Goal: Task Accomplishment & Management: Manage account settings

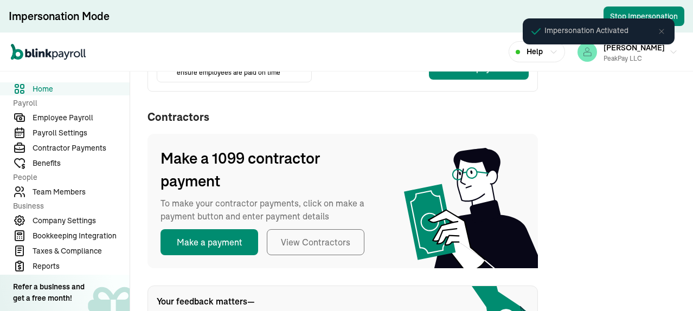
scroll to position [352, 0]
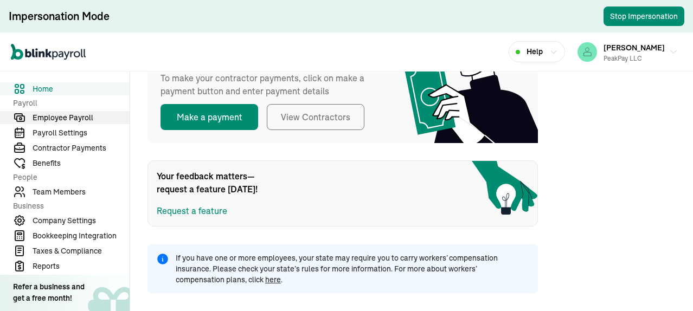
click at [63, 114] on span "Employee Payroll" at bounding box center [81, 117] width 97 height 11
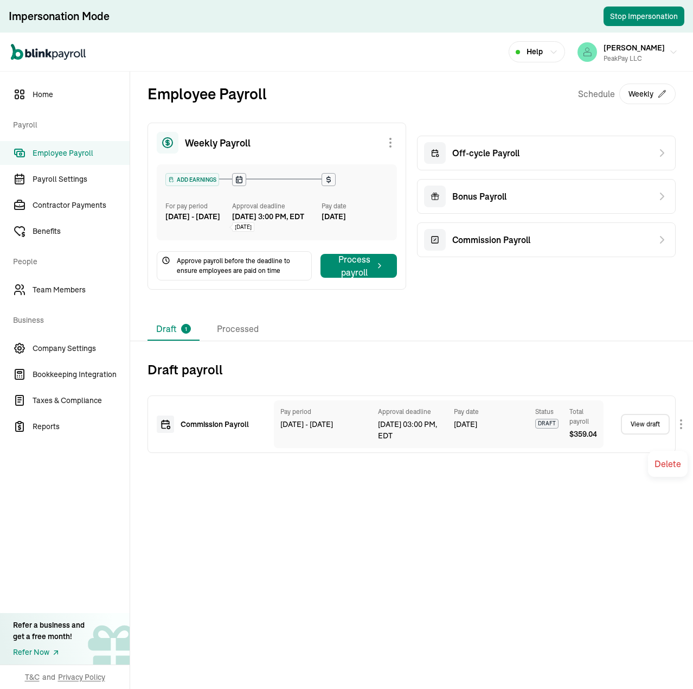
click at [680, 311] on body "Impersonation Mode Stop Impersonation Open main menu Help Ahmad Kattan PeakPay …" at bounding box center [346, 344] width 693 height 689
click at [641, 311] on link "View draft" at bounding box center [645, 424] width 49 height 21
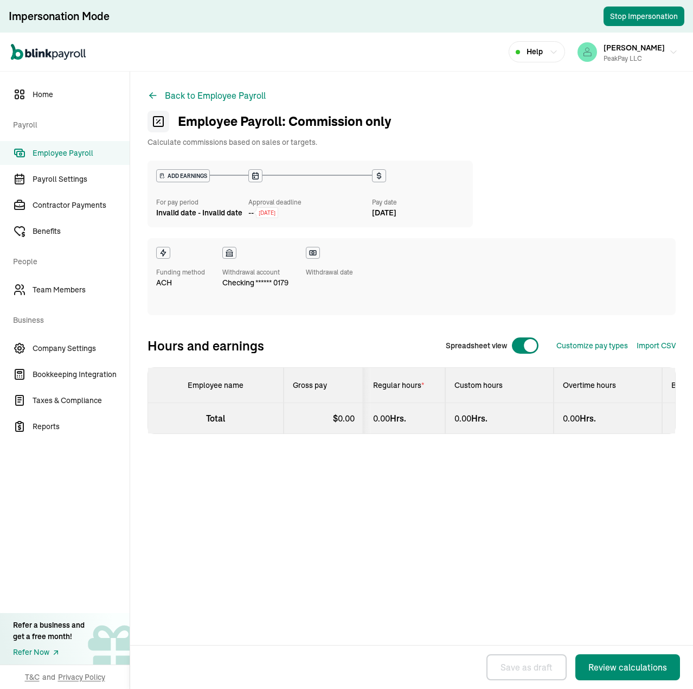
select select "direct_deposit"
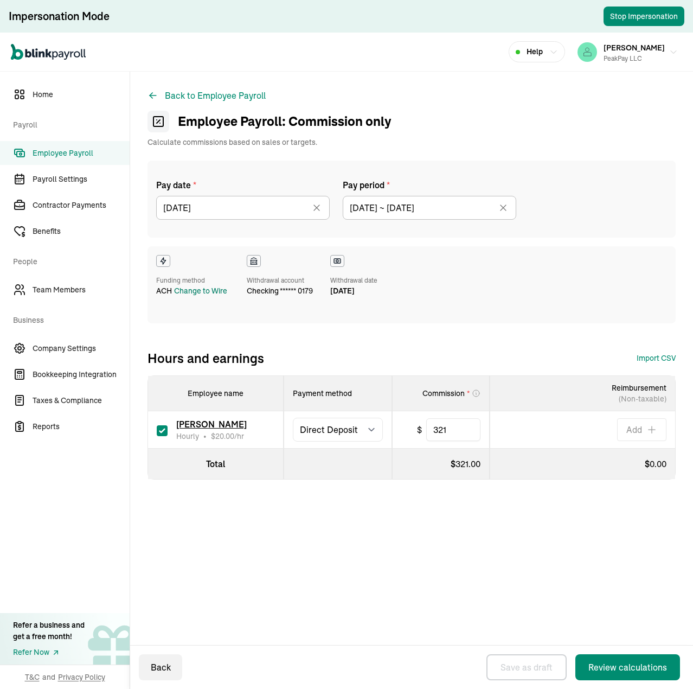
click at [208, 290] on div "Change to Wire" at bounding box center [200, 290] width 53 height 11
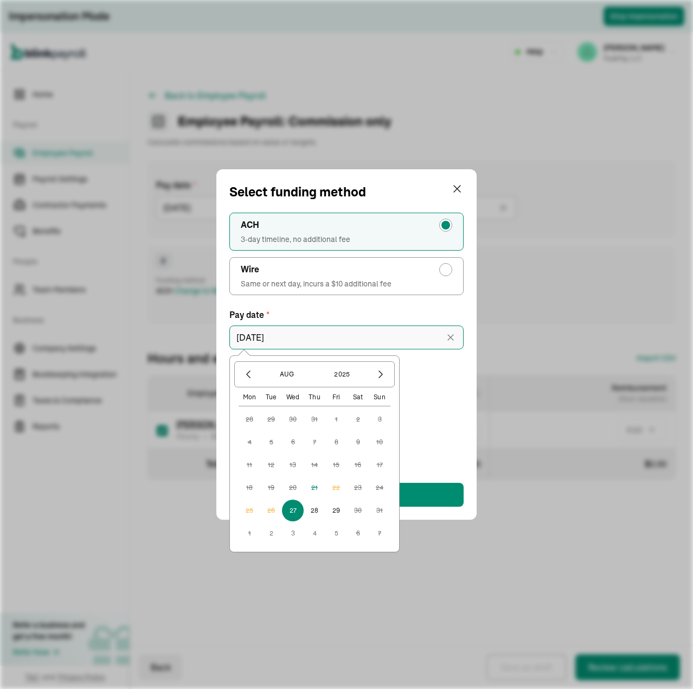
click at [308, 311] on input "08/27/2025" at bounding box center [346, 337] width 234 height 24
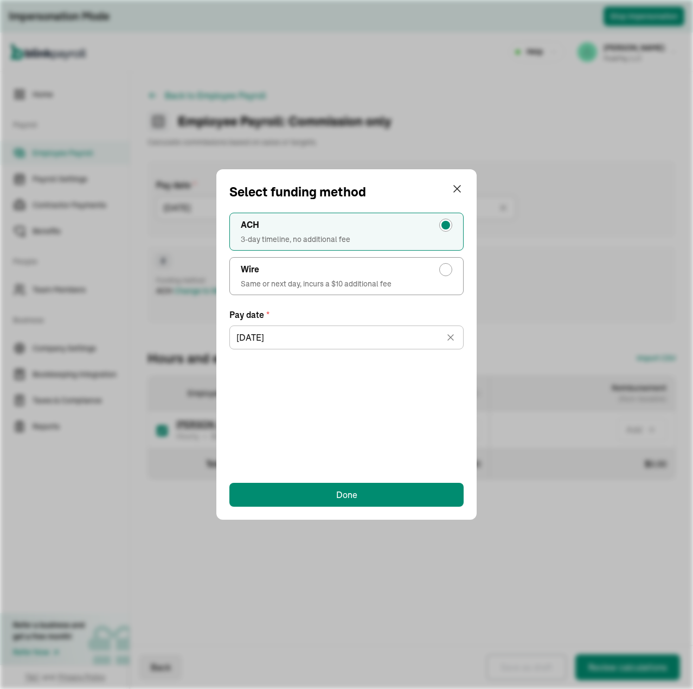
click at [446, 273] on div "radio-group" at bounding box center [445, 269] width 13 height 13
click at [446, 271] on input "Wire Same or next day, incurs a $10 additional fee" at bounding box center [448, 267] width 9 height 9
radio input "true"
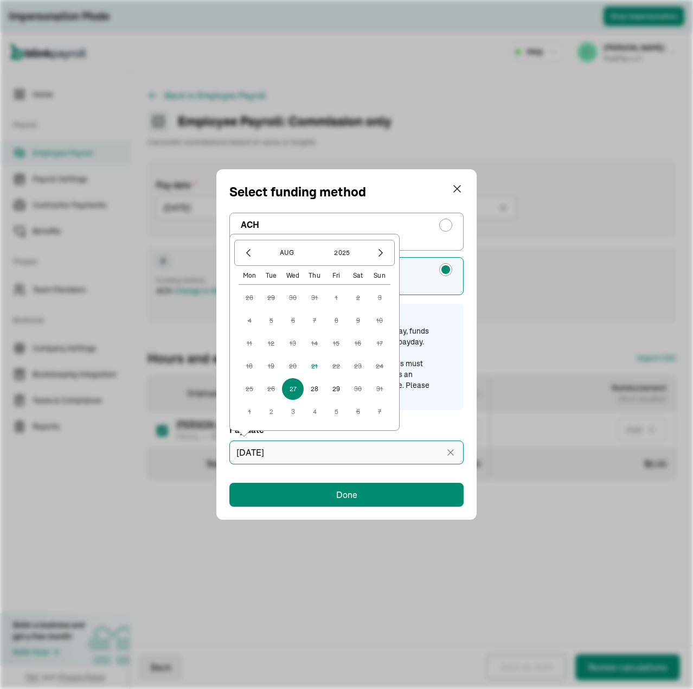
click at [324, 311] on input "08/27/2025" at bounding box center [346, 452] width 234 height 24
click at [442, 311] on div "Important To pay employees by 8:30 AM ET on payday, funds must be wired by 5 PM…" at bounding box center [356, 356] width 197 height 89
click at [380, 311] on input "08/27/2025" at bounding box center [346, 452] width 234 height 24
click at [453, 311] on div "Important To pay employees by 8:30 AM ET on payday, funds must be wired by 5 PM…" at bounding box center [356, 356] width 197 height 89
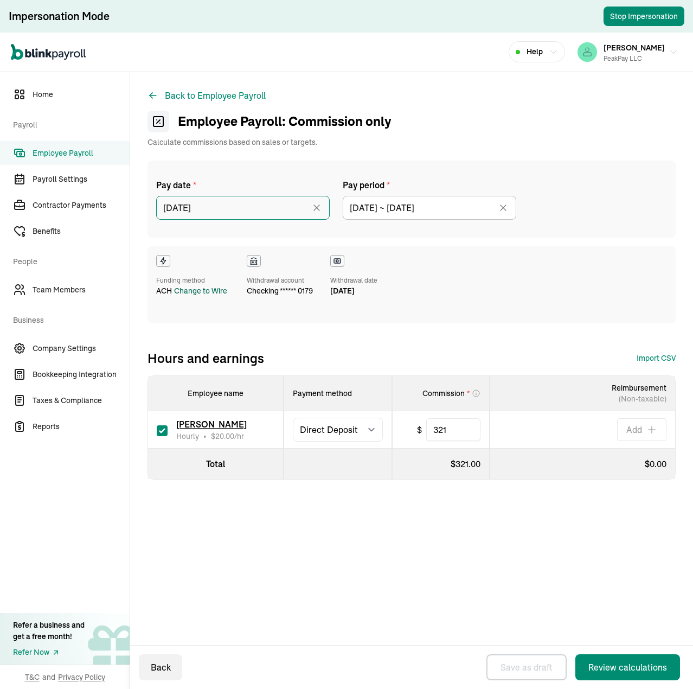
click at [230, 213] on input "08/27/2025" at bounding box center [243, 208] width 174 height 24
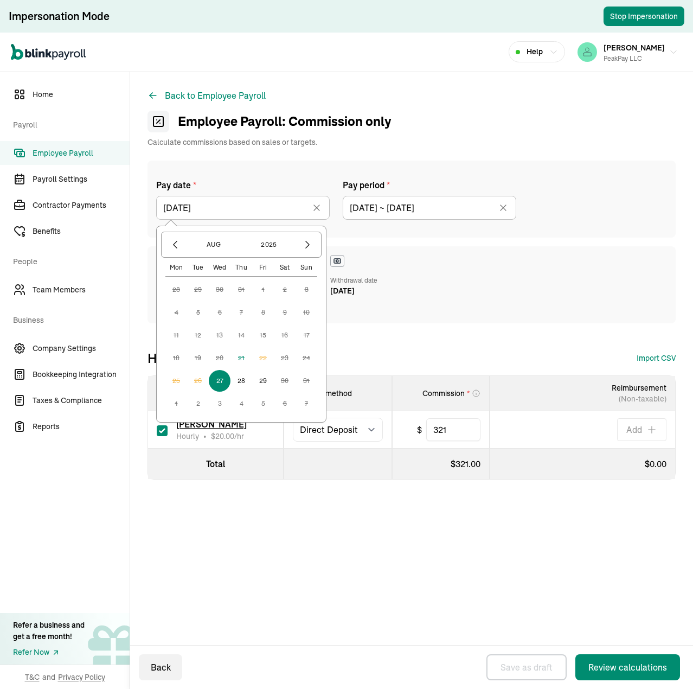
click at [508, 286] on div "Funding method ACH Change to Wire Withdrawal account checking ****** 0179 Withd…" at bounding box center [412, 284] width 528 height 77
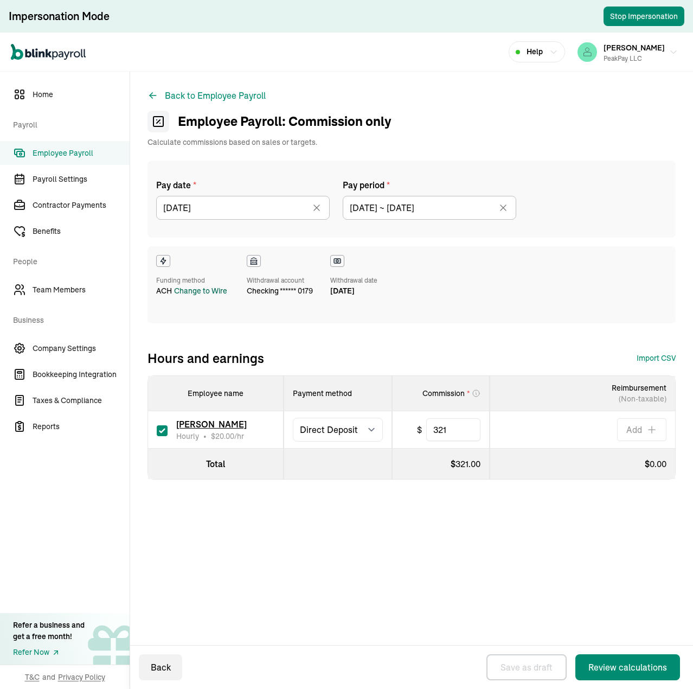
click at [209, 289] on div "Change to Wire" at bounding box center [200, 290] width 53 height 11
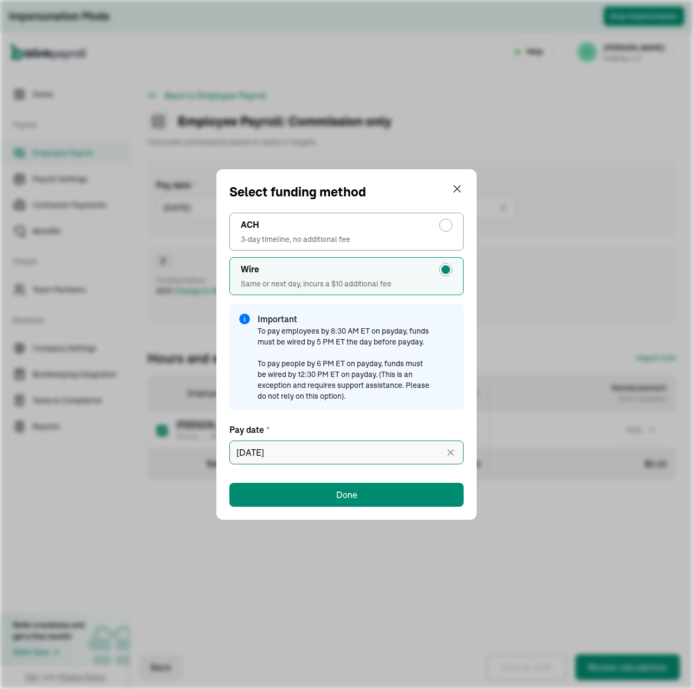
click at [323, 311] on input "08/27/2025" at bounding box center [346, 452] width 234 height 24
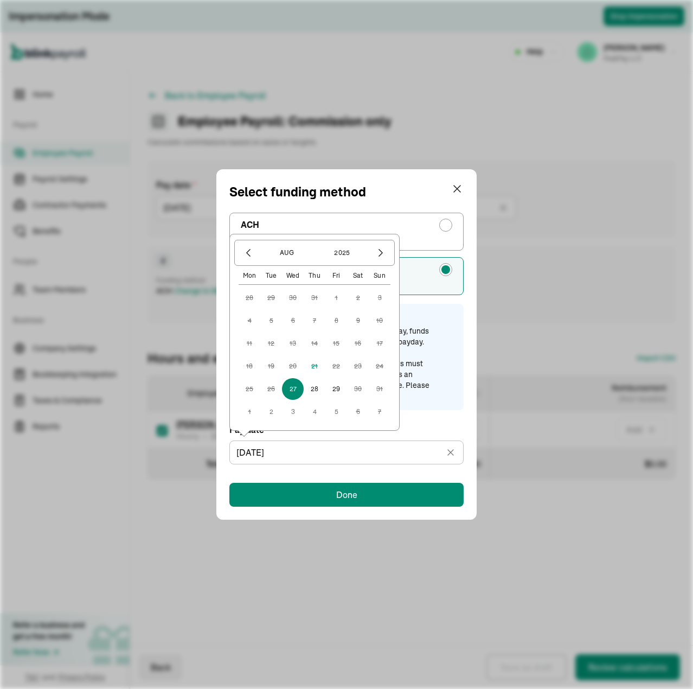
click at [570, 296] on div "Select funding method ACH 3-day timeline, no additional fee Wire Same or next d…" at bounding box center [346, 344] width 693 height 689
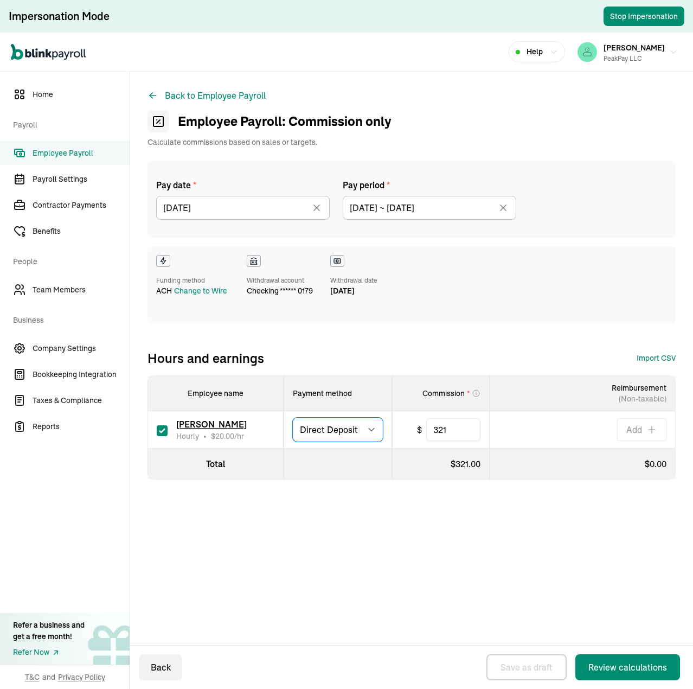
click at [370, 311] on select "Select method Direct Deposit Cash/Check" at bounding box center [338, 430] width 90 height 24
click at [80, 150] on span "Employee Payroll" at bounding box center [81, 153] width 97 height 11
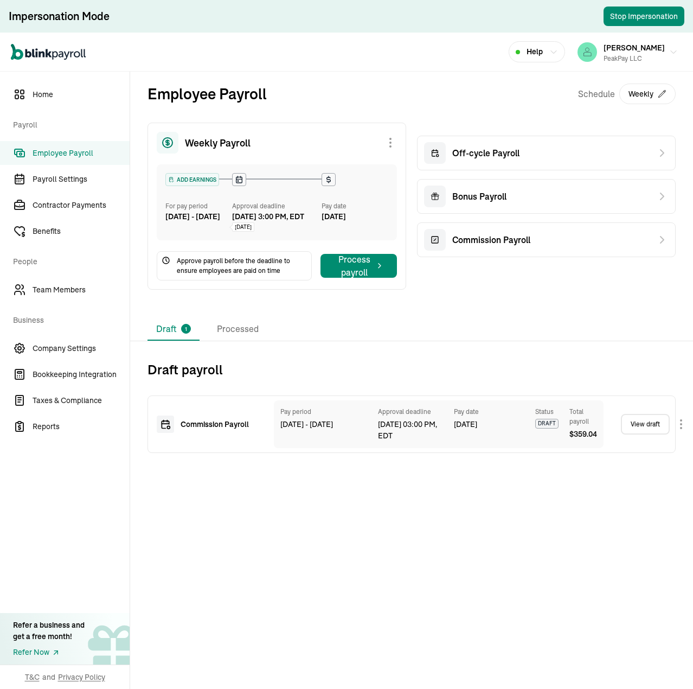
click at [677, 311] on body "Impersonation Mode Stop Impersonation Open main menu Help Ahmad Kattan PeakPay …" at bounding box center [346, 344] width 693 height 689
click at [648, 311] on link "View draft" at bounding box center [645, 424] width 49 height 21
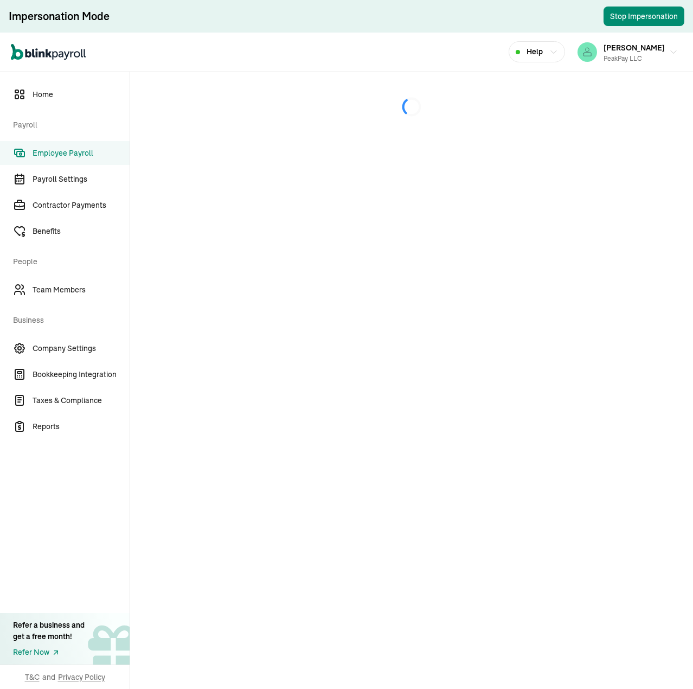
select select "direct_deposit"
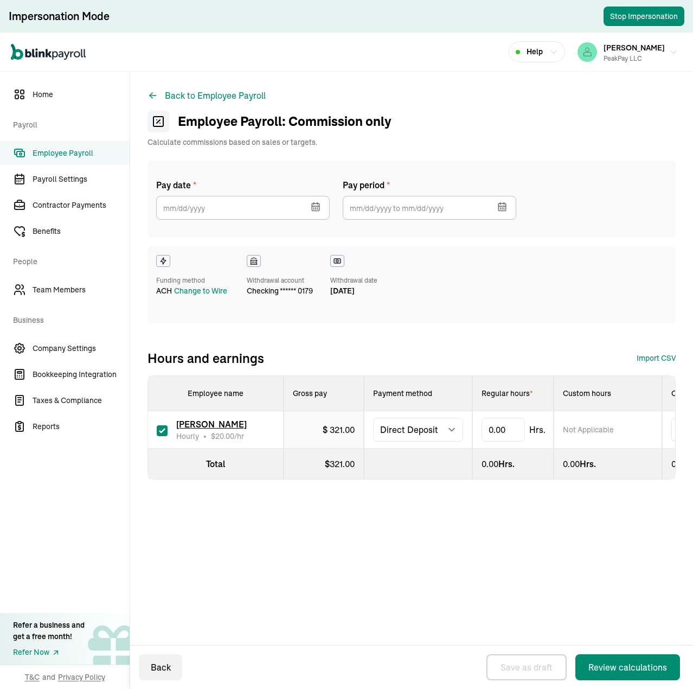
type input "08/27/2025"
type input "08/07/2025 ~ 08/19/2025"
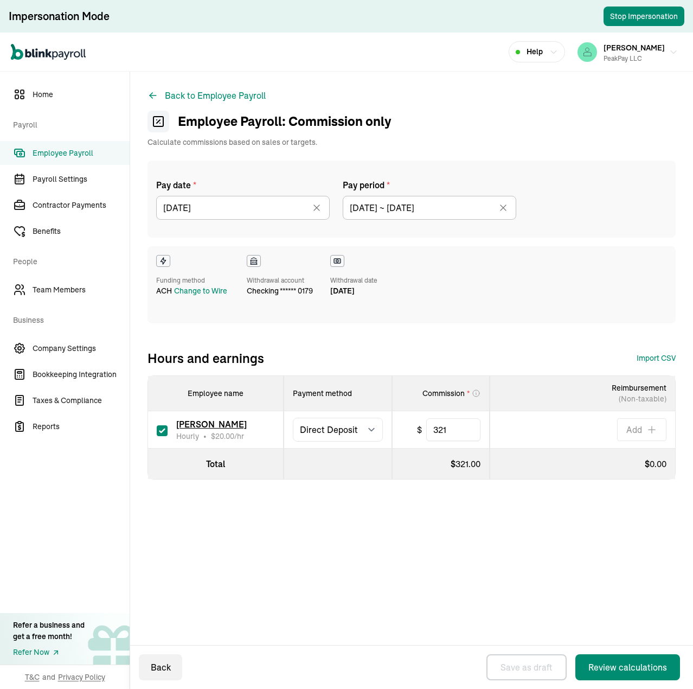
click at [76, 151] on span "Employee Payroll" at bounding box center [81, 153] width 97 height 11
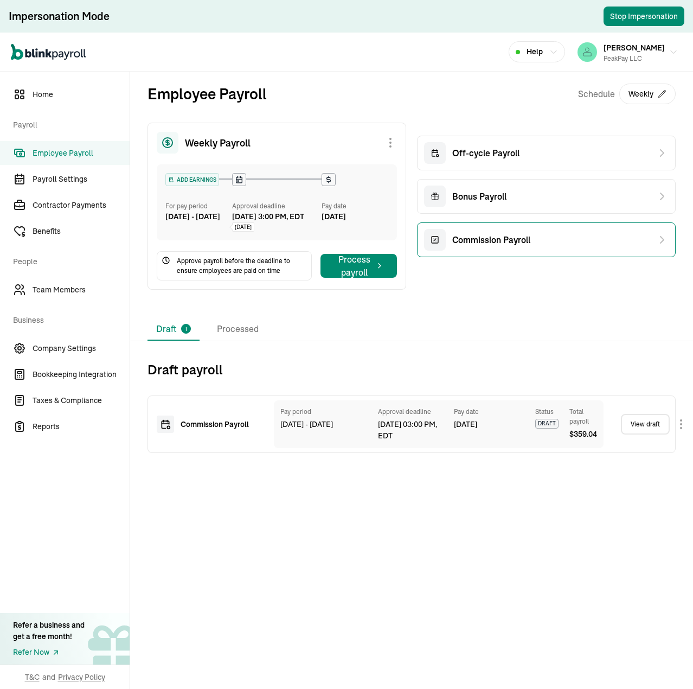
click at [583, 240] on div "Commission Payroll" at bounding box center [546, 239] width 259 height 35
click at [507, 234] on span "Commission Payroll" at bounding box center [491, 239] width 78 height 13
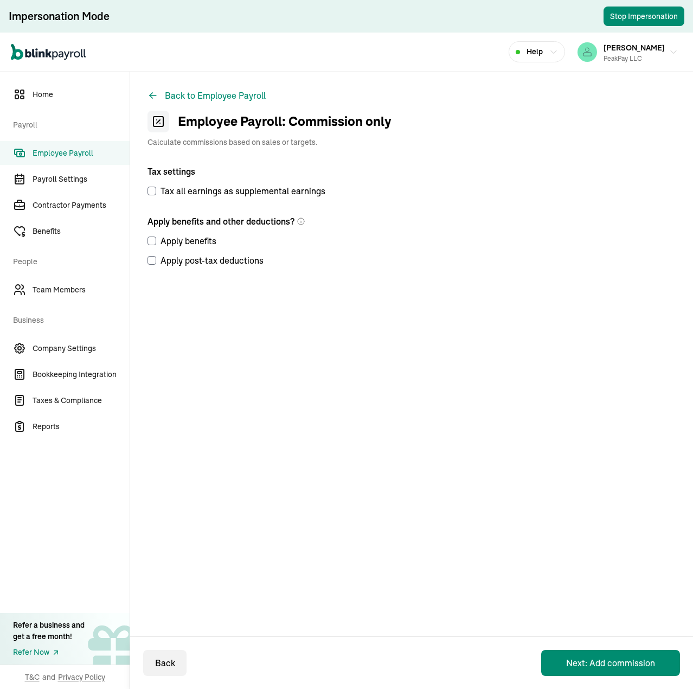
click at [153, 192] on input "Tax all earnings as supplemental earnings" at bounding box center [152, 191] width 9 height 9
checkbox input "true"
click at [225, 93] on button "Back to Employee Payroll" at bounding box center [207, 95] width 118 height 13
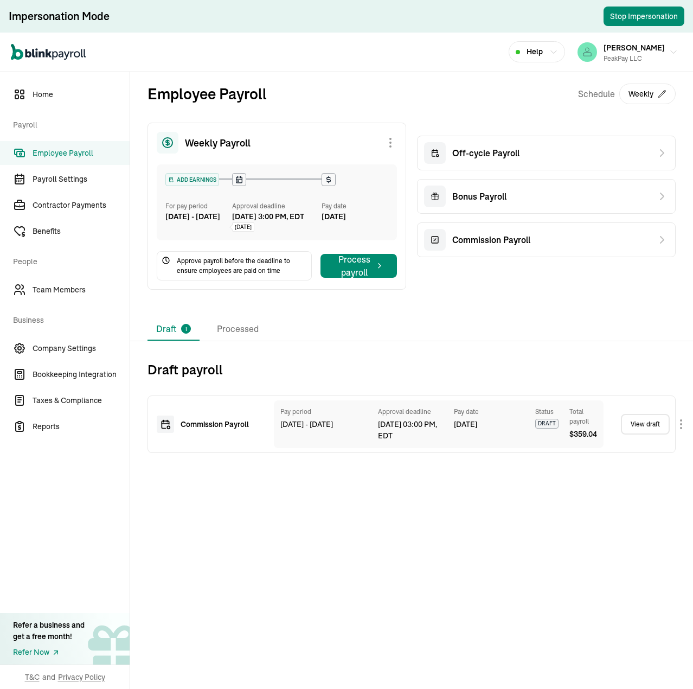
click at [64, 157] on span "Employee Payroll" at bounding box center [81, 153] width 97 height 11
click at [66, 152] on span "Employee Payroll" at bounding box center [81, 153] width 97 height 11
click at [682, 311] on body "Impersonation Mode Stop Impersonation Open main menu Help Ahmad Kattan PeakPay …" at bounding box center [346, 344] width 693 height 689
click at [637, 311] on link "View draft" at bounding box center [645, 424] width 49 height 21
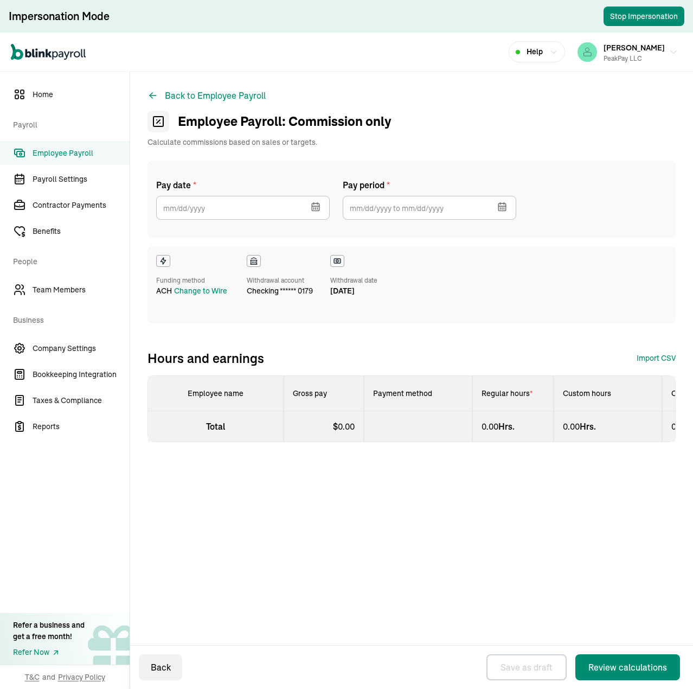
select select "direct_deposit"
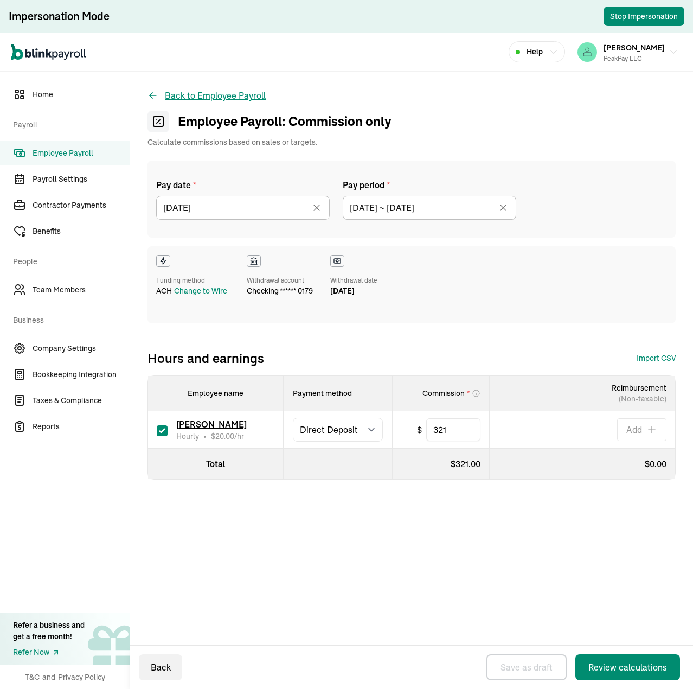
click at [245, 93] on button "Back to Employee Payroll" at bounding box center [207, 95] width 118 height 13
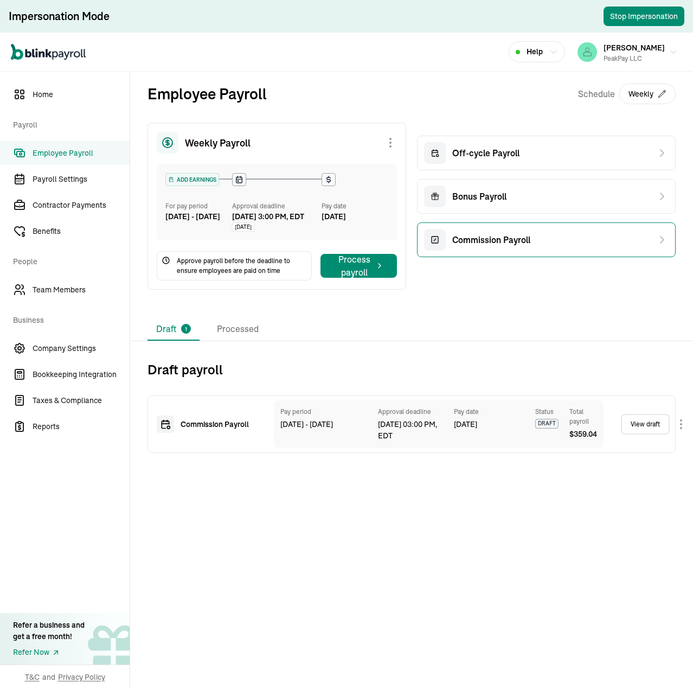
click at [507, 236] on span "Commission Payroll" at bounding box center [491, 239] width 78 height 13
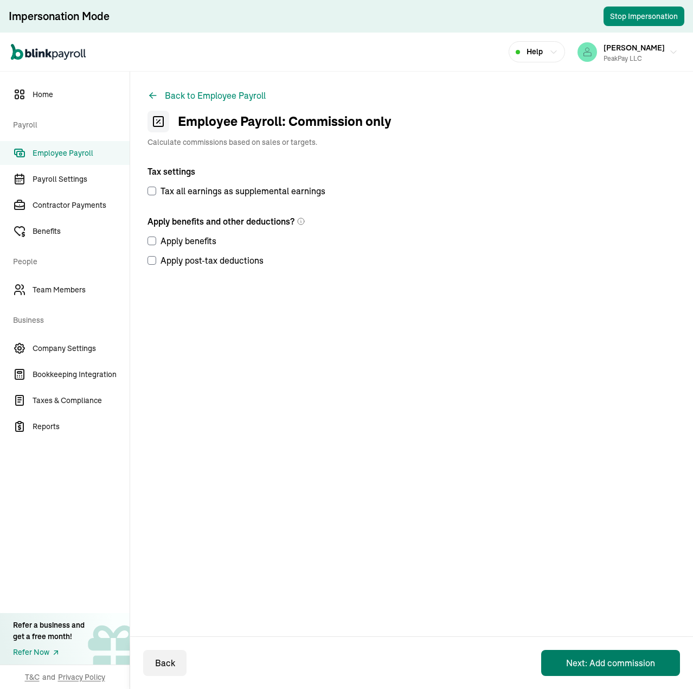
click at [612, 311] on button "Next: Add commission" at bounding box center [610, 663] width 139 height 26
select select "direct_deposit"
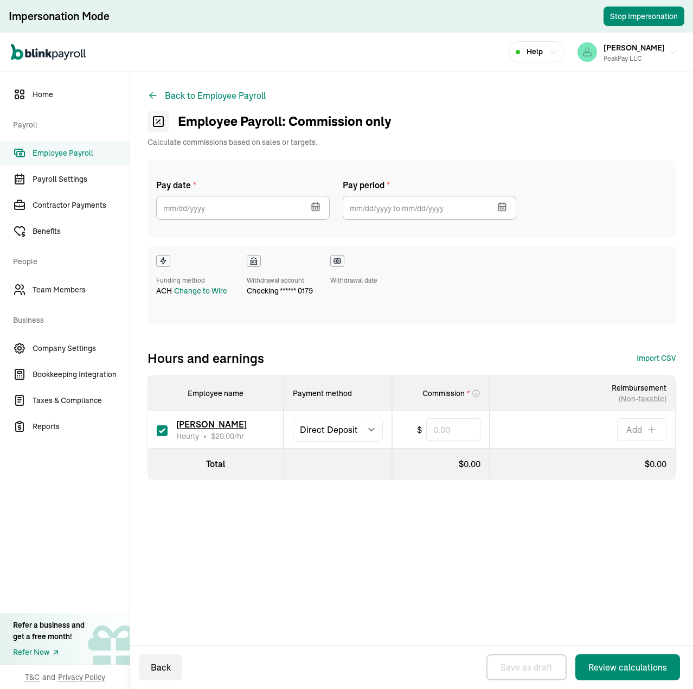
click at [208, 291] on div "Change to Wire" at bounding box center [200, 290] width 53 height 11
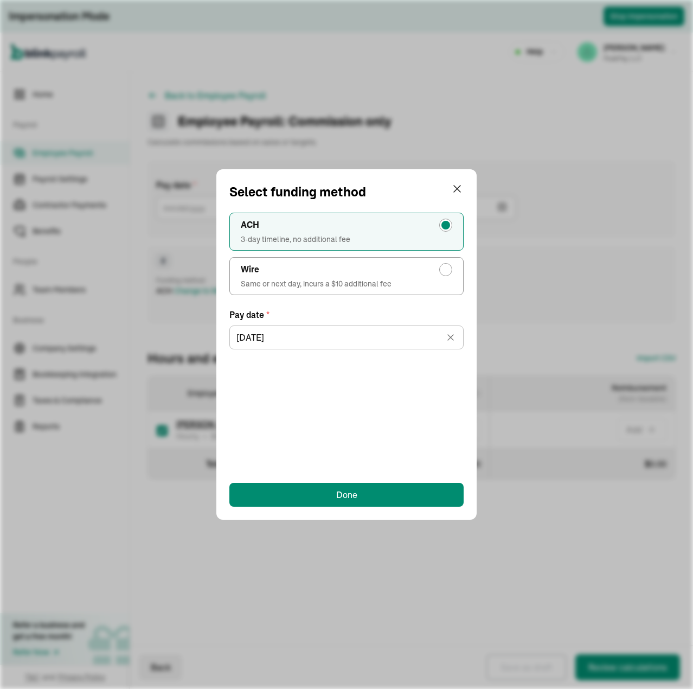
click at [366, 278] on span "Same or next day, incurs a $10 additional fee" at bounding box center [347, 283] width 212 height 11
click at [444, 271] on input "Wire Same or next day, incurs a $10 additional fee" at bounding box center [448, 267] width 9 height 9
radio input "true"
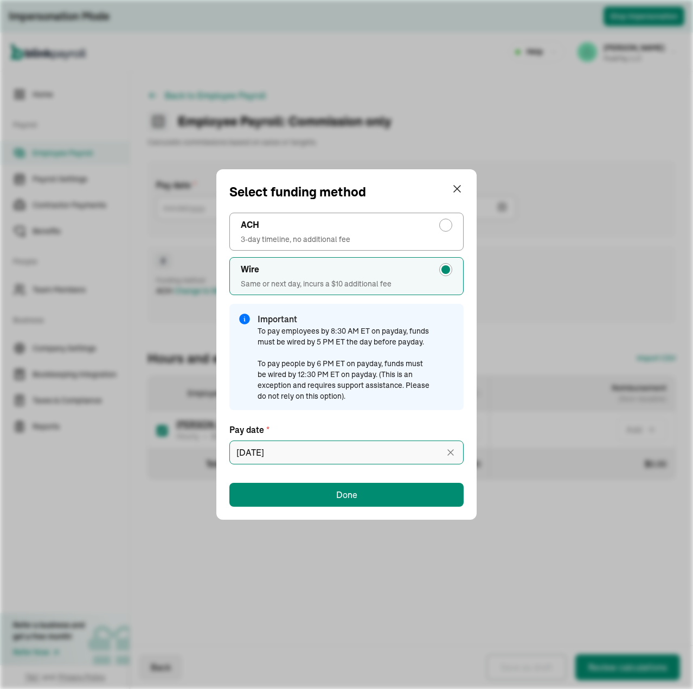
click at [315, 311] on input "08/27/2025" at bounding box center [346, 452] width 234 height 24
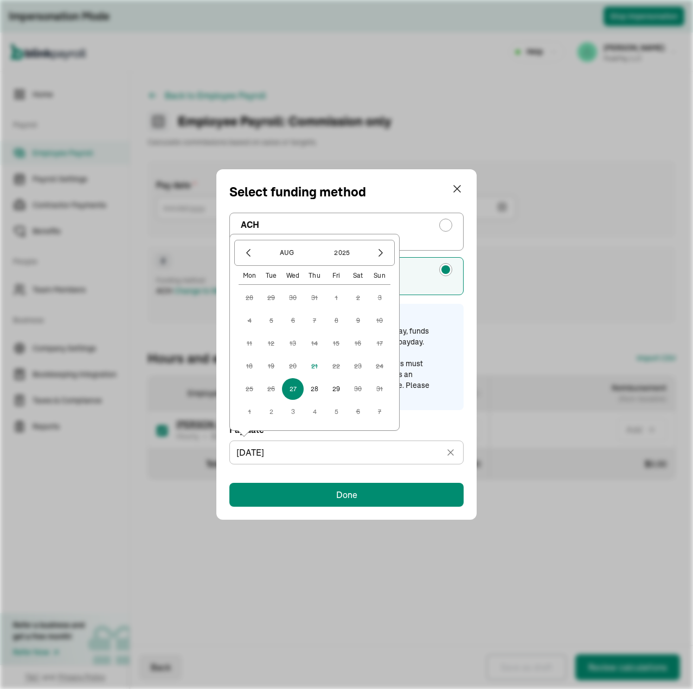
click at [418, 193] on div "Select funding method" at bounding box center [346, 192] width 234 height 20
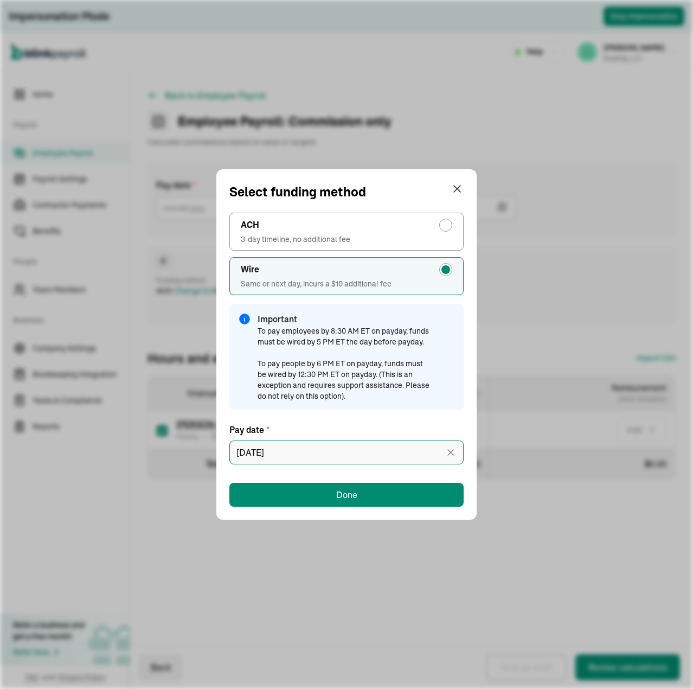
click at [331, 311] on input "08/27/2025" at bounding box center [346, 452] width 234 height 24
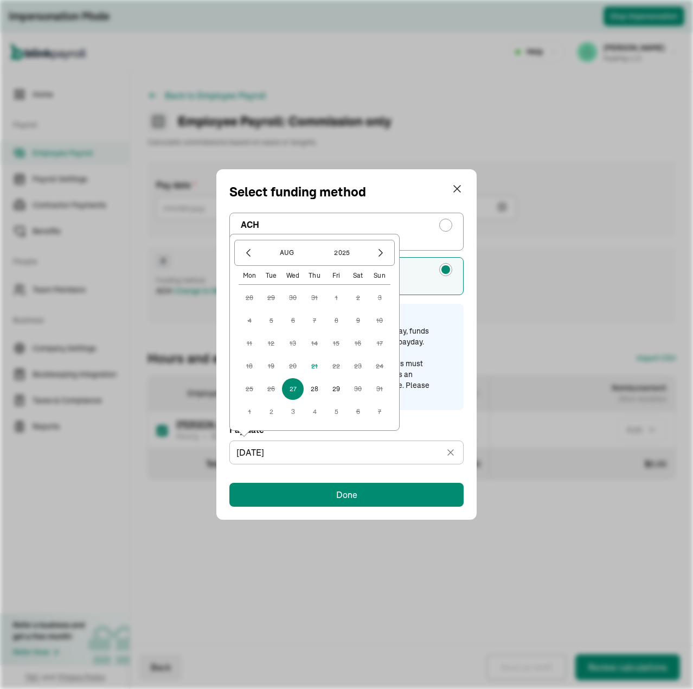
click at [293, 311] on button "27" at bounding box center [293, 389] width 22 height 22
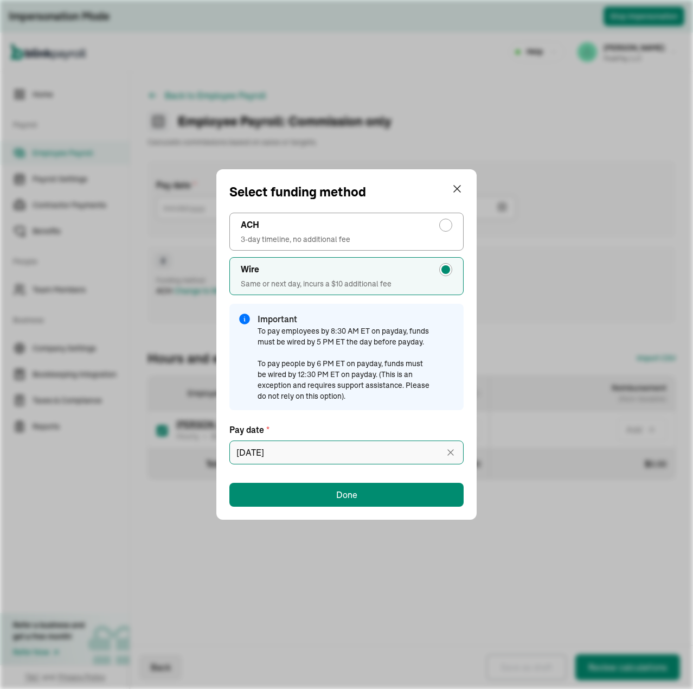
click at [316, 311] on input "08/27/2025" at bounding box center [346, 452] width 234 height 24
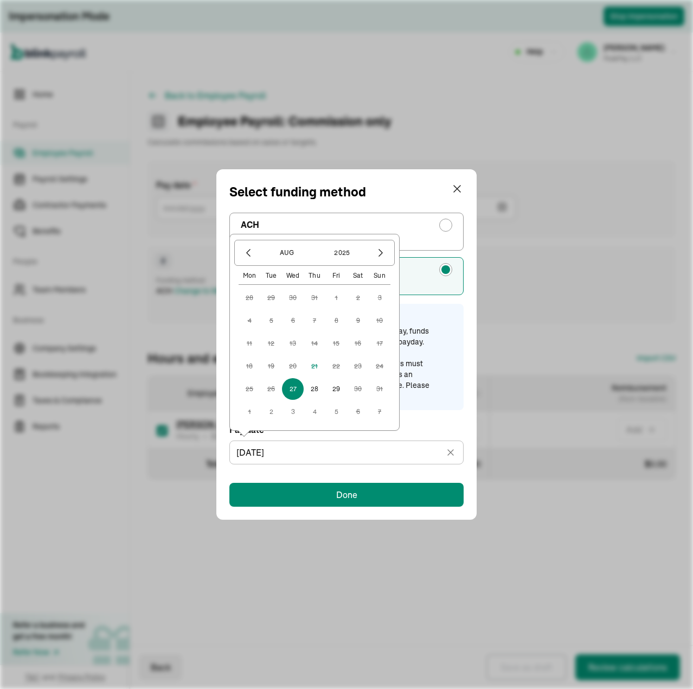
click at [449, 311] on div "Important To pay employees by 8:30 AM ET on payday, funds must be wired by 5 PM…" at bounding box center [356, 356] width 197 height 89
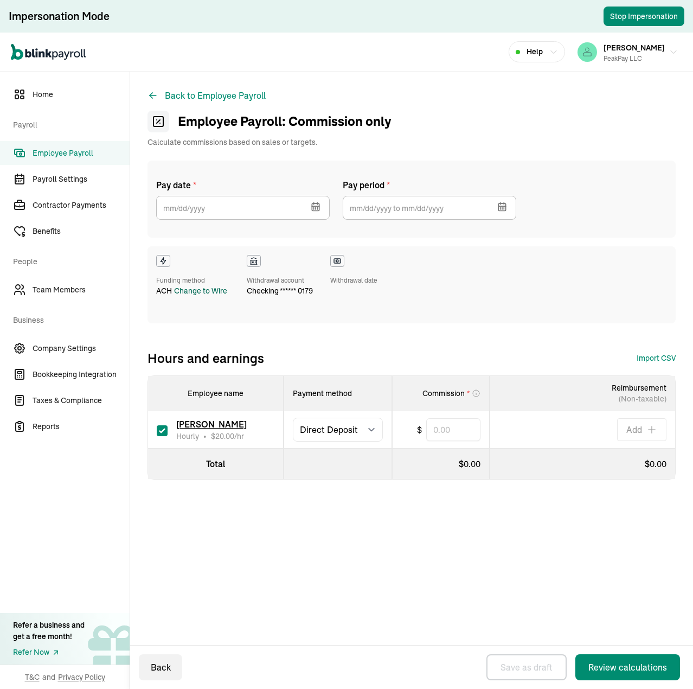
click at [73, 151] on span "Employee Payroll" at bounding box center [81, 153] width 97 height 11
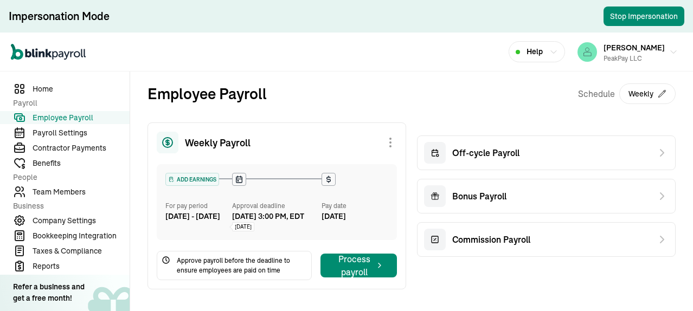
click at [402, 40] on div "Open main menu Help Ahmad Kattan PeakPay LLC" at bounding box center [346, 52] width 693 height 39
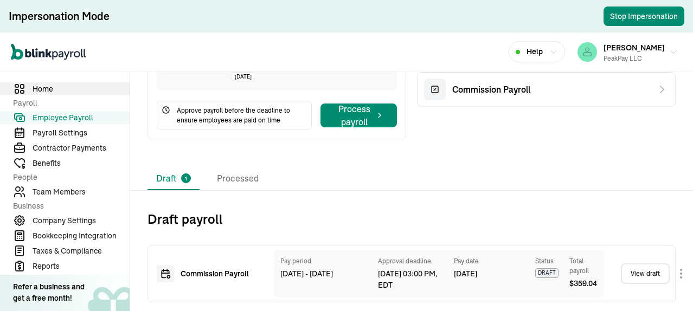
click at [50, 87] on span "Home" at bounding box center [81, 89] width 97 height 11
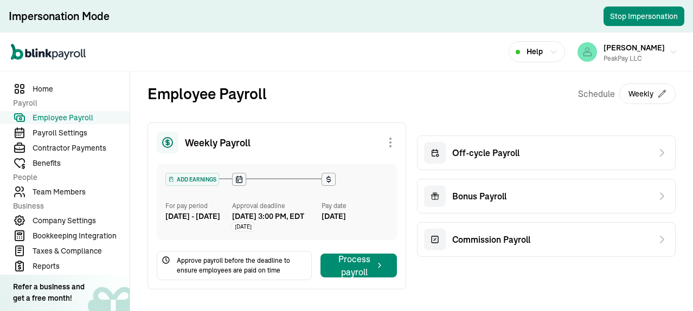
click at [402, 40] on div "Open main menu Help Ahmad Kattan PeakPay LLC" at bounding box center [346, 52] width 693 height 39
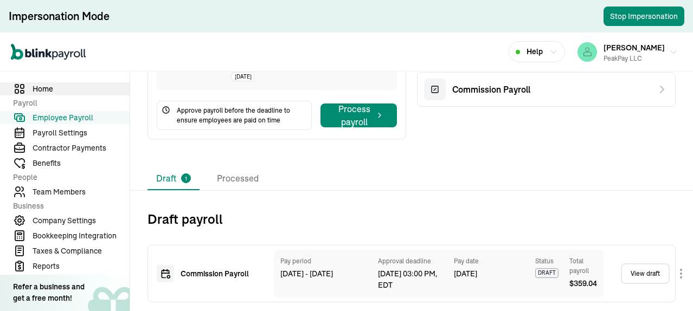
click at [50, 87] on span "Home" at bounding box center [81, 89] width 97 height 11
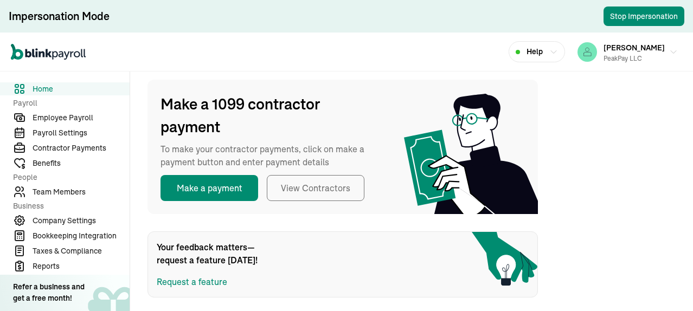
scroll to position [352, 0]
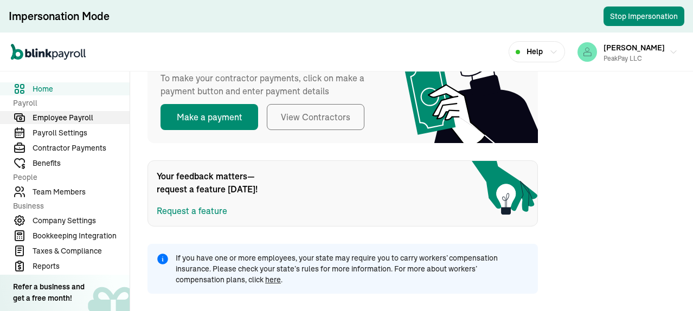
click at [72, 116] on span "Employee Payroll" at bounding box center [81, 117] width 97 height 11
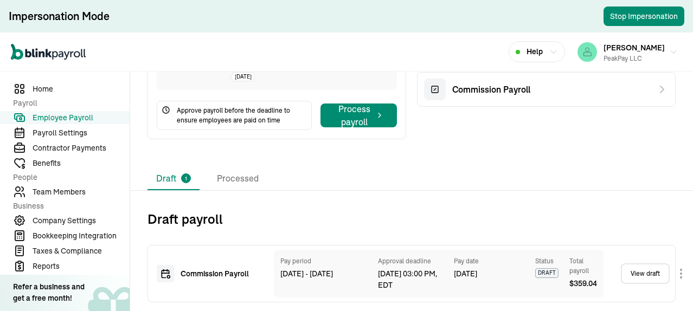
scroll to position [168, 0]
click at [632, 264] on link "View draft" at bounding box center [645, 274] width 49 height 21
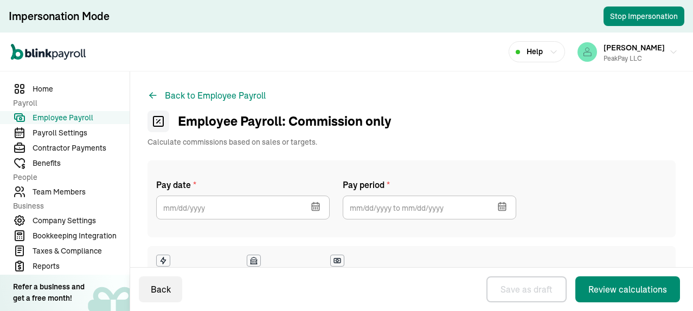
select select "direct_deposit"
type input "[DATE] ~ [DATE]"
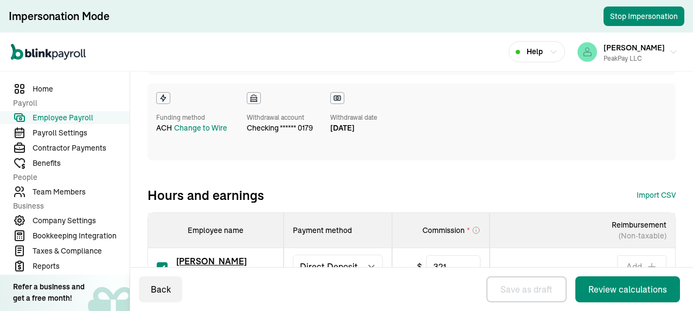
scroll to position [228, 0]
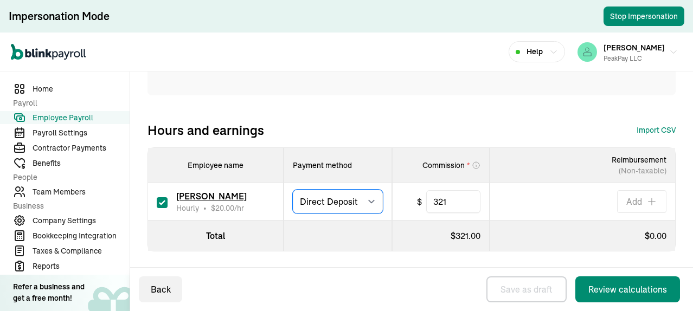
click at [363, 202] on select "Select method Direct Deposit Cash/Check" at bounding box center [338, 202] width 90 height 24
click at [370, 201] on select "Select method Direct Deposit Cash/Check" at bounding box center [338, 202] width 90 height 24
click at [367, 203] on select "Select method Direct Deposit Cash/Check" at bounding box center [338, 202] width 90 height 24
click at [643, 19] on button "Stop Impersonation" at bounding box center [644, 17] width 81 height 20
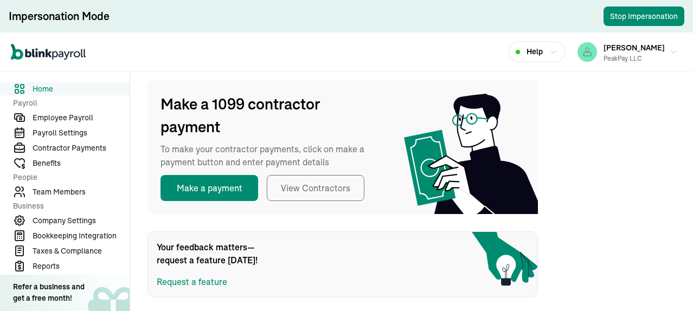
scroll to position [352, 0]
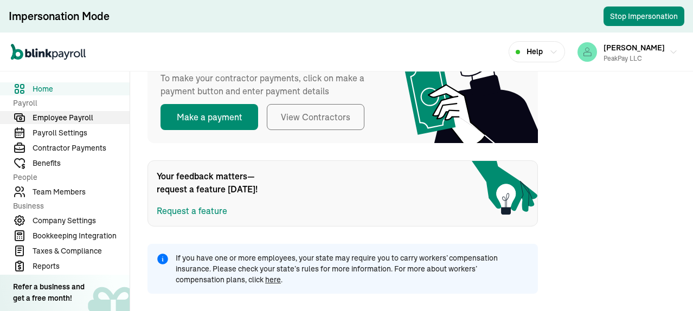
click at [72, 116] on span "Employee Payroll" at bounding box center [81, 117] width 97 height 11
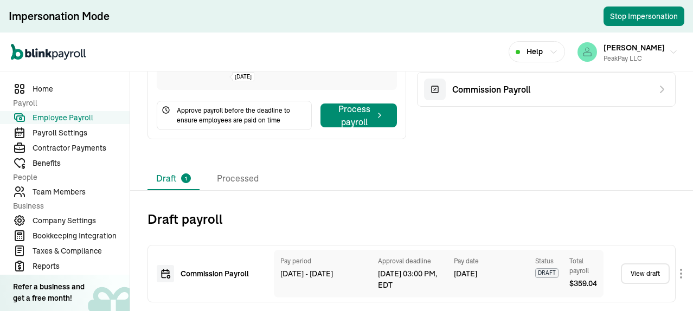
scroll to position [168, 0]
click at [632, 264] on link "View draft" at bounding box center [645, 274] width 49 height 21
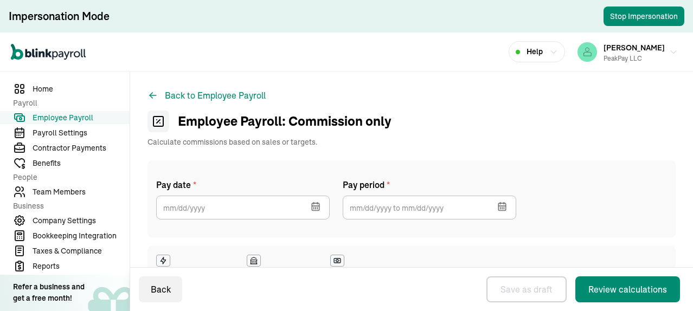
select select "direct_deposit"
type input "08/07/2025 ~ 08/19/2025"
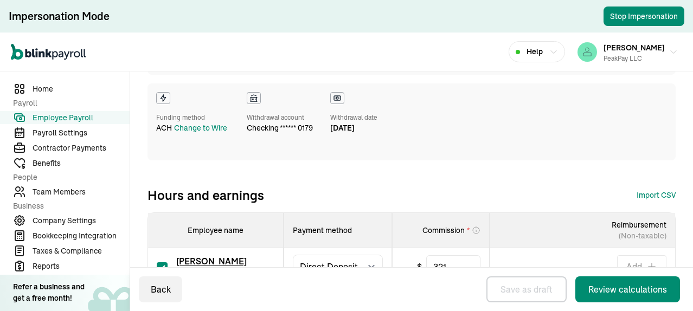
scroll to position [228, 0]
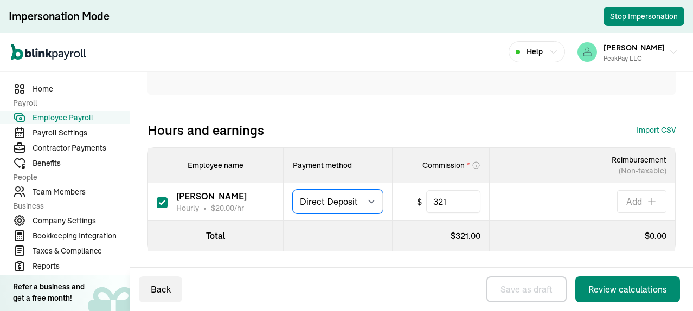
click at [363, 202] on select "Select method Direct Deposit Cash/Check" at bounding box center [338, 202] width 90 height 24
click at [370, 201] on select "Select method Direct Deposit Cash/Check" at bounding box center [338, 202] width 90 height 24
click at [367, 203] on select "Select method Direct Deposit Cash/Check" at bounding box center [338, 202] width 90 height 24
click at [643, 19] on button "Stop Impersonation" at bounding box center [644, 17] width 81 height 20
